Goal: Transaction & Acquisition: Purchase product/service

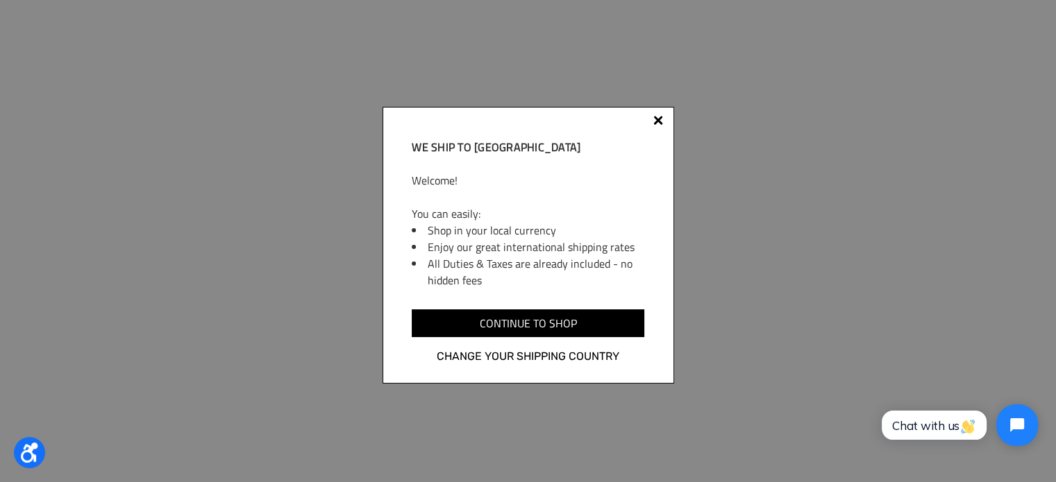
click at [654, 121] on div at bounding box center [658, 120] width 10 height 10
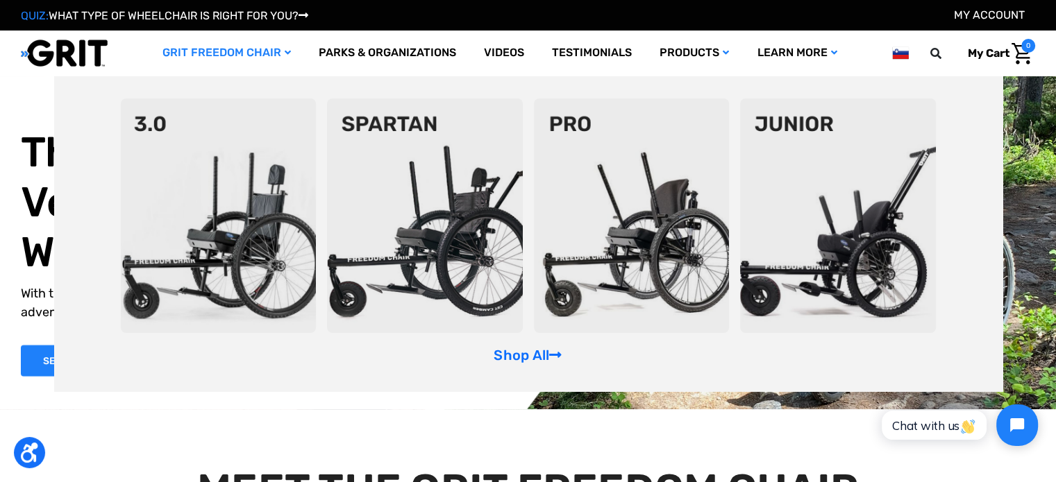
click at [227, 168] on img at bounding box center [219, 216] width 196 height 235
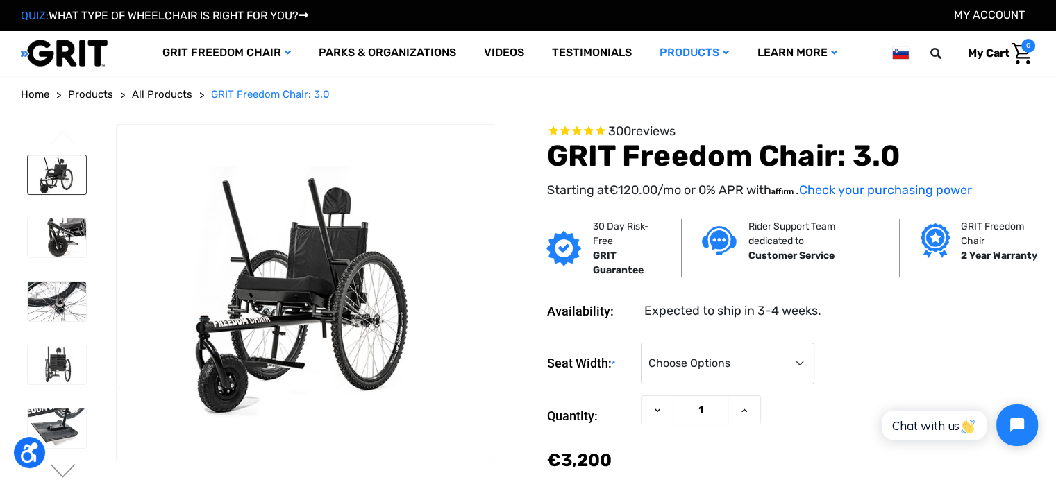
click at [62, 189] on img at bounding box center [57, 174] width 58 height 39
